Goal: Find specific page/section: Find specific page/section

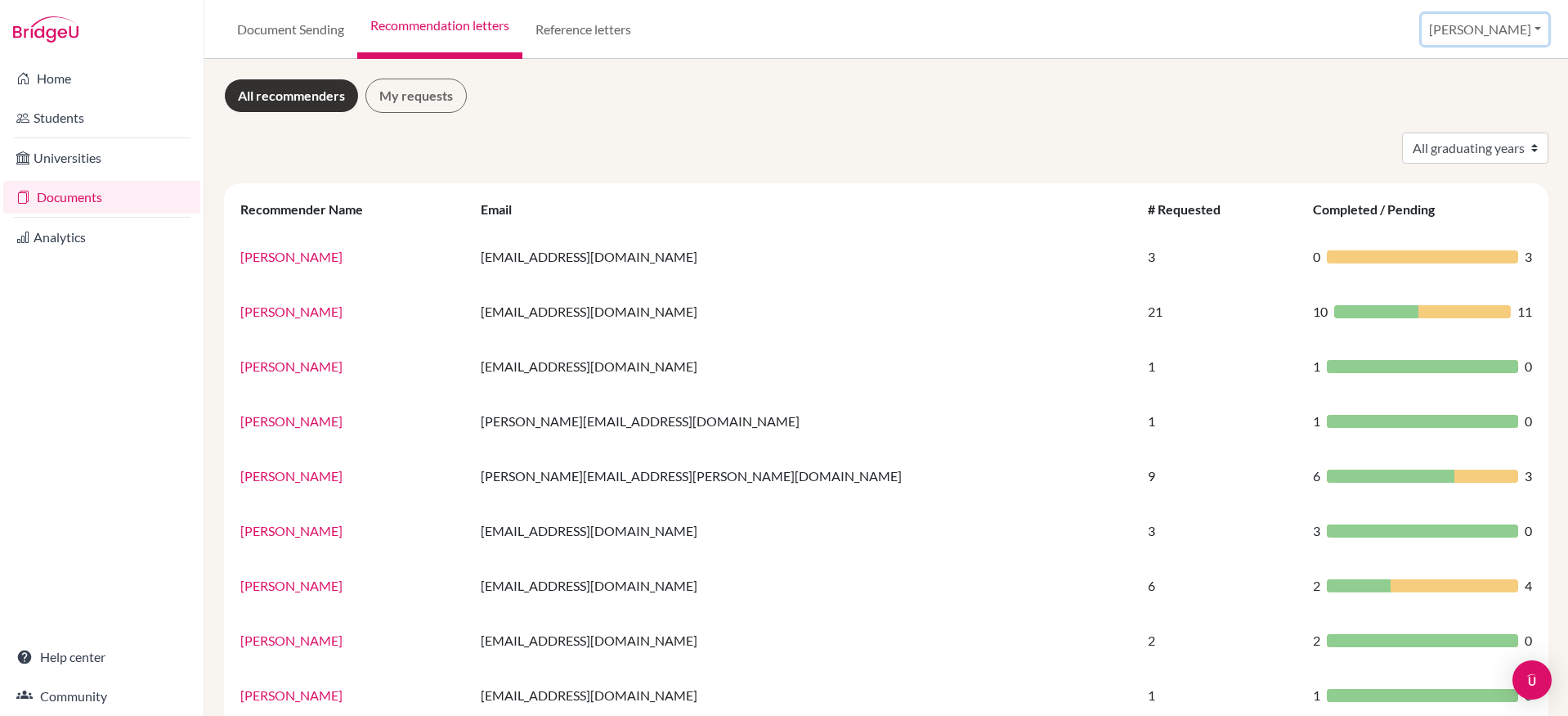
click at [1490, 24] on button "[PERSON_NAME]" at bounding box center [1485, 29] width 127 height 31
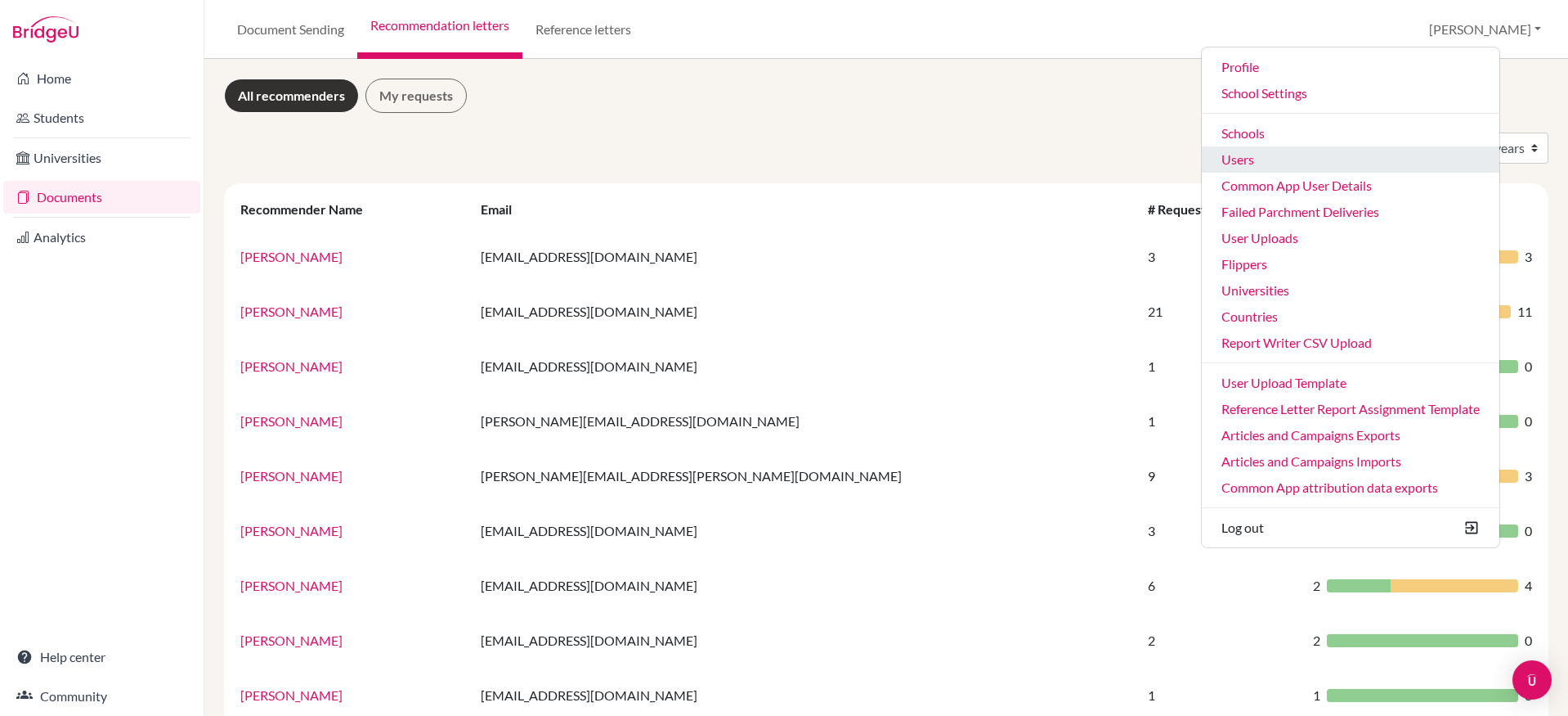
click at [1348, 166] on link "Users" at bounding box center [1350, 159] width 298 height 26
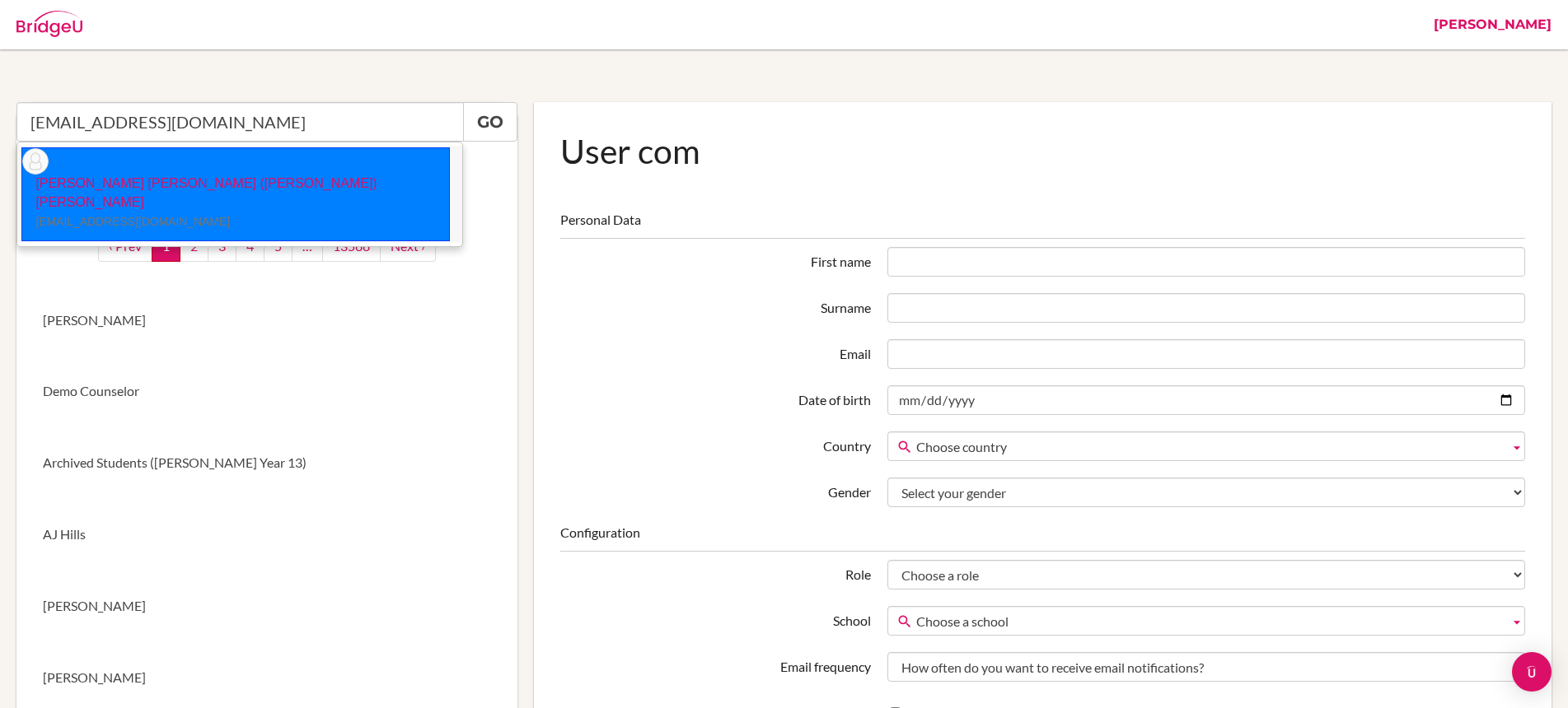
click at [104, 174] on p "[PERSON_NAME] [PERSON_NAME] ([PERSON_NAME]) Nguyen [EMAIL_ADDRESS][DOMAIN_NAME]" at bounding box center [236, 202] width 427 height 57
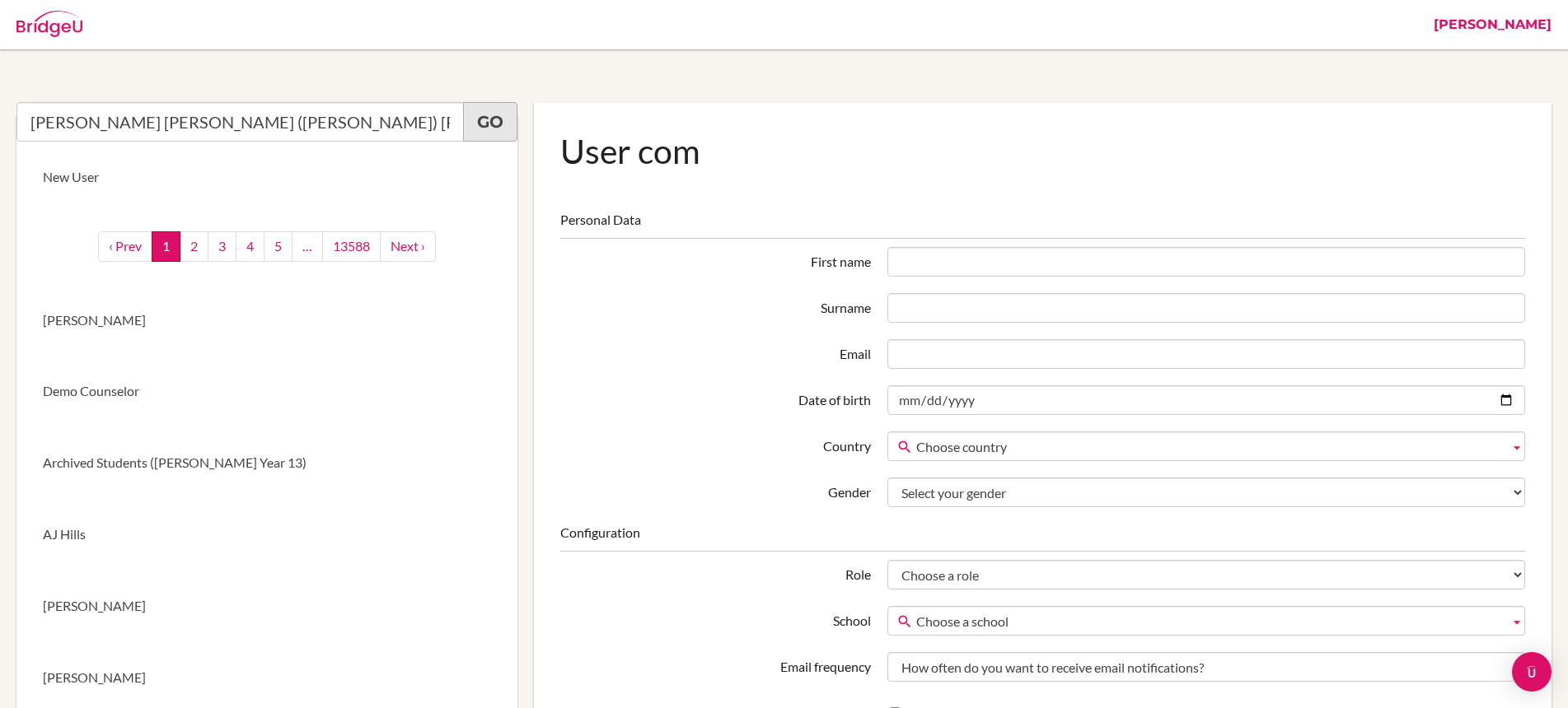
type input "[PERSON_NAME] [PERSON_NAME] ([PERSON_NAME]) [PERSON_NAME]"
click at [487, 122] on link "Go" at bounding box center [490, 122] width 54 height 40
